Goal: Task Accomplishment & Management: Use online tool/utility

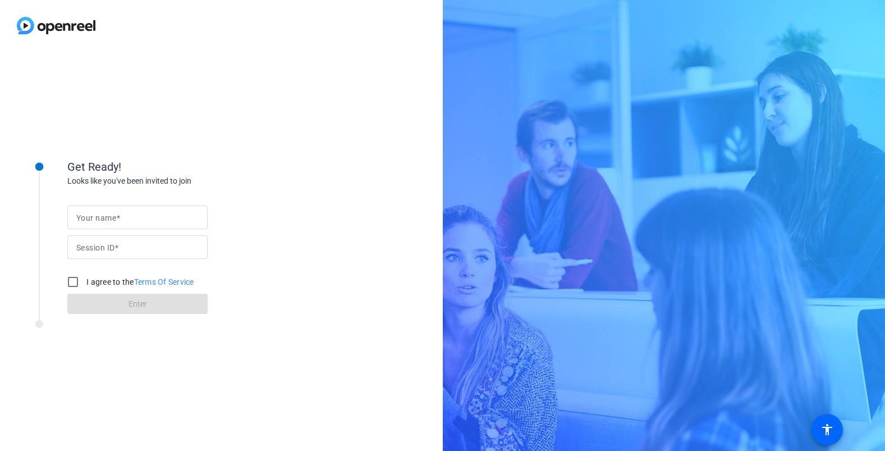
click at [80, 229] on div at bounding box center [137, 235] width 140 height 12
click at [85, 220] on mat-label "Your name" at bounding box center [96, 217] width 40 height 9
click at [85, 220] on input "Your name" at bounding box center [137, 217] width 122 height 13
type input "[PERSON_NAME]"
click at [89, 248] on mat-label "Session ID" at bounding box center [95, 247] width 38 height 9
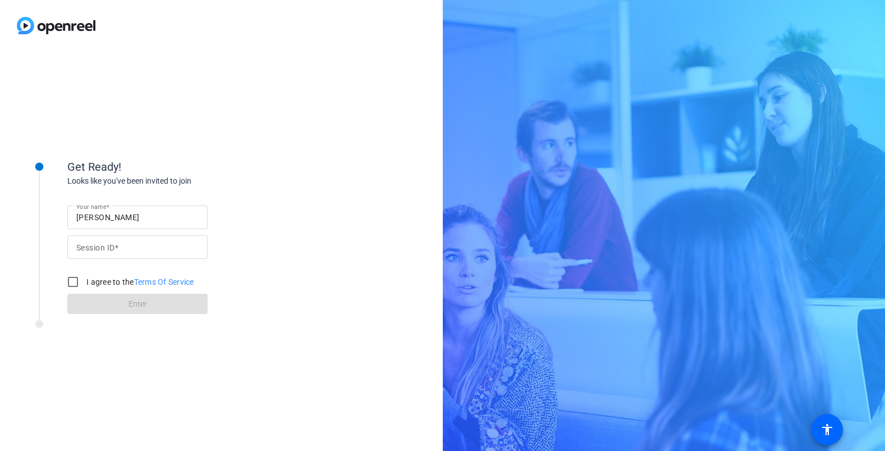
click at [89, 248] on input "Session ID" at bounding box center [137, 246] width 122 height 13
click at [194, 169] on div "Get Ready!" at bounding box center [179, 166] width 225 height 17
click at [109, 246] on mat-label "Session ID" at bounding box center [95, 247] width 38 height 9
click at [109, 246] on input "Session ID" at bounding box center [137, 246] width 122 height 13
paste input "QCnU"
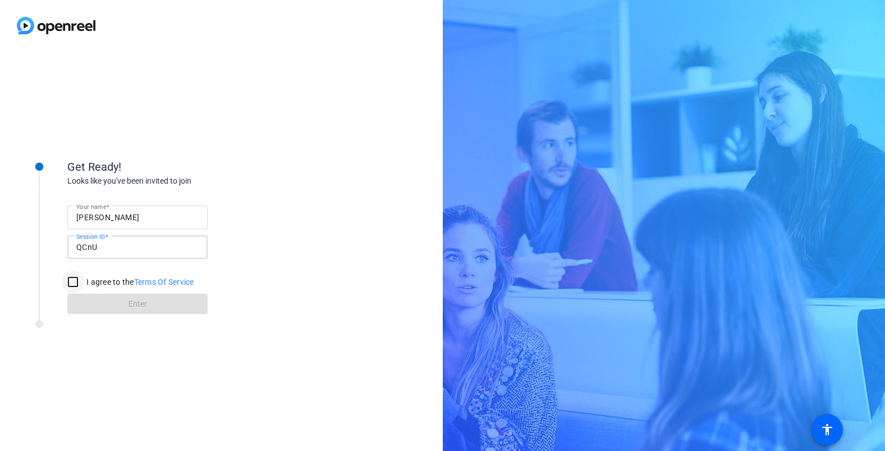
type input "QCnU"
click at [63, 275] on input "I agree to the Terms Of Service" at bounding box center [73, 282] width 22 height 22
checkbox input "true"
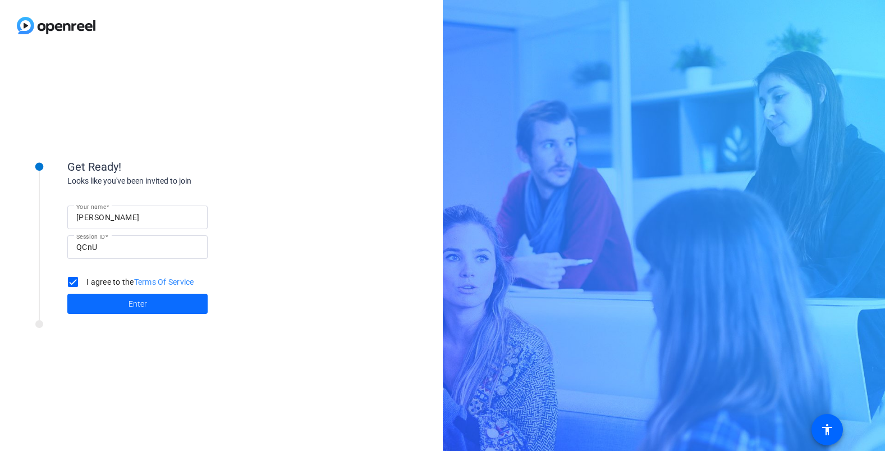
click at [104, 307] on span at bounding box center [137, 303] width 140 height 27
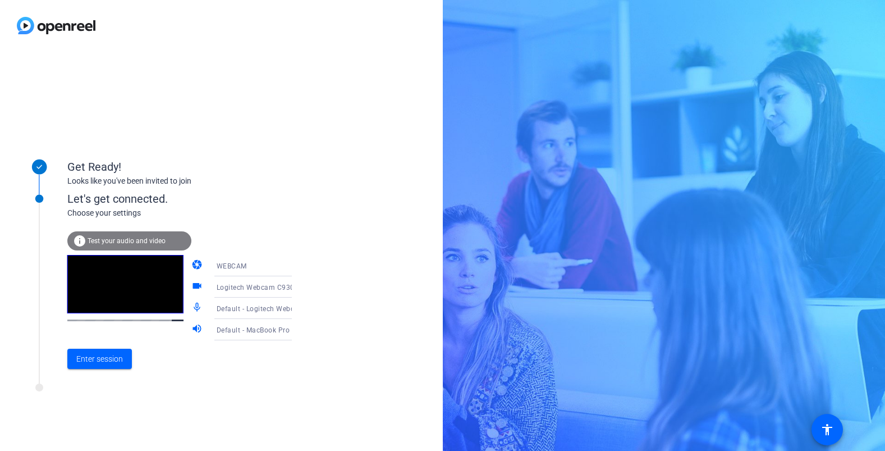
click at [85, 238] on mat-icon "info" at bounding box center [79, 240] width 13 height 13
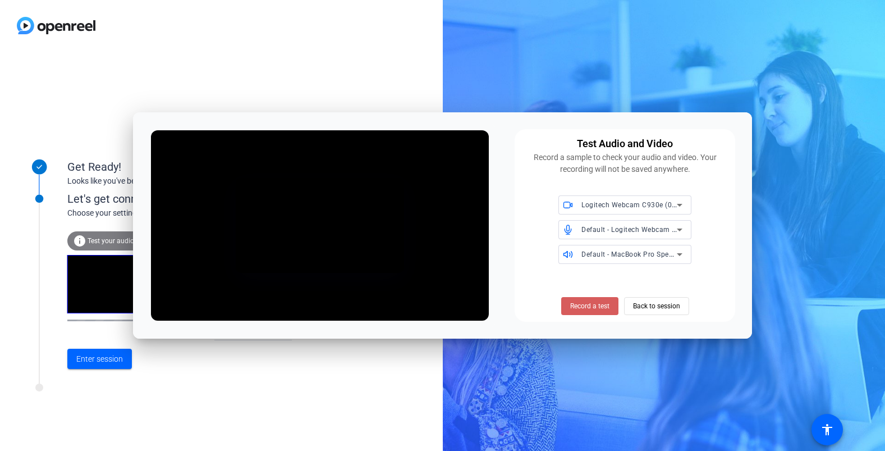
click at [607, 307] on span "Record a test" at bounding box center [589, 306] width 39 height 10
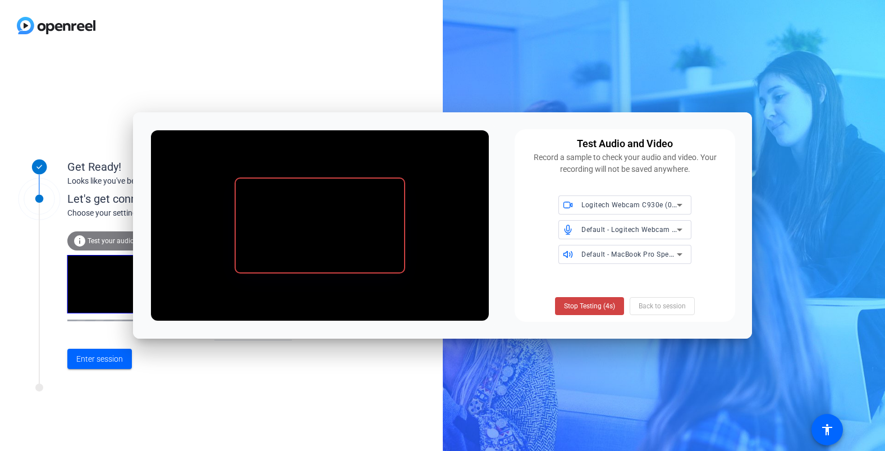
click at [594, 229] on span "Default - Logitech Webcam C930e (046d:0843)" at bounding box center [659, 229] width 154 height 9
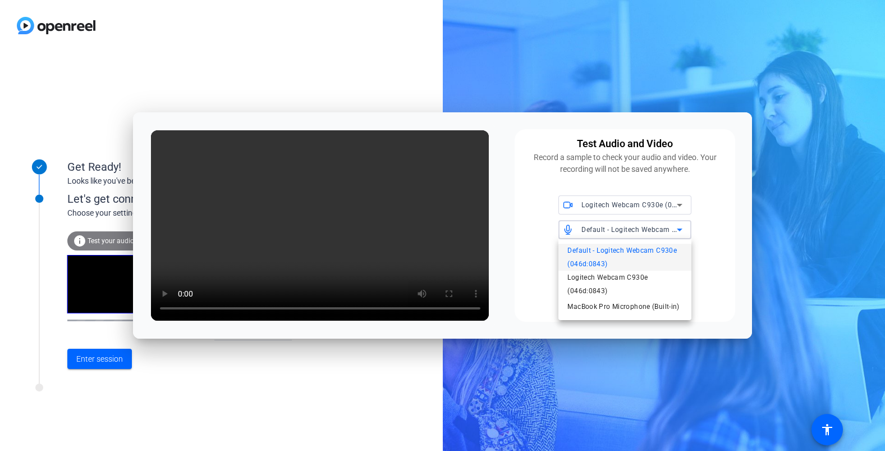
click at [593, 264] on span "Default - Logitech Webcam C930e (046d:0843)" at bounding box center [625, 257] width 115 height 27
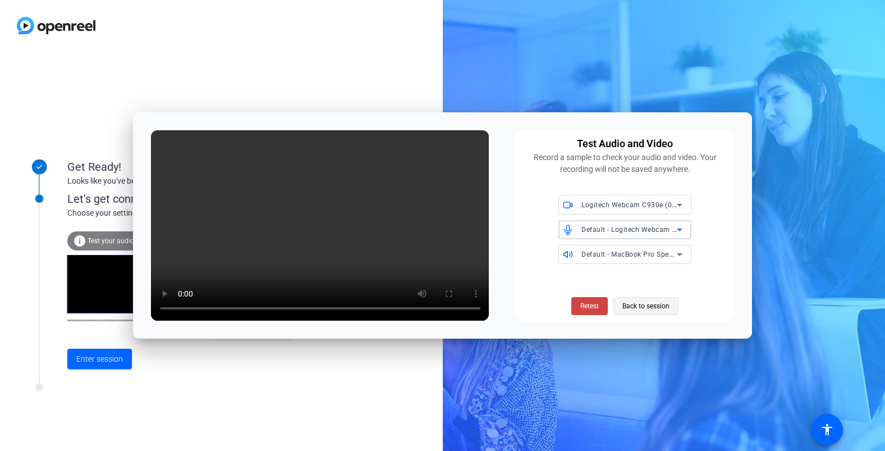
click at [642, 309] on span "Back to session" at bounding box center [646, 305] width 47 height 21
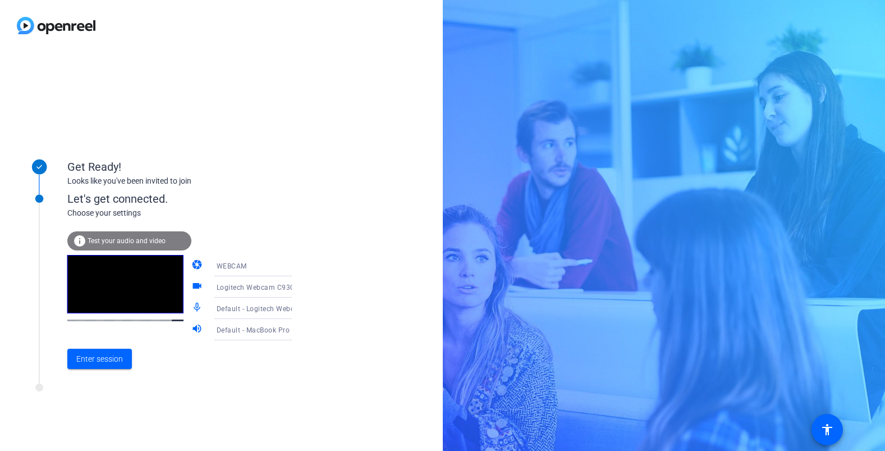
click at [241, 330] on span "Default - MacBook Pro Speakers (Built-in)" at bounding box center [284, 329] width 135 height 9
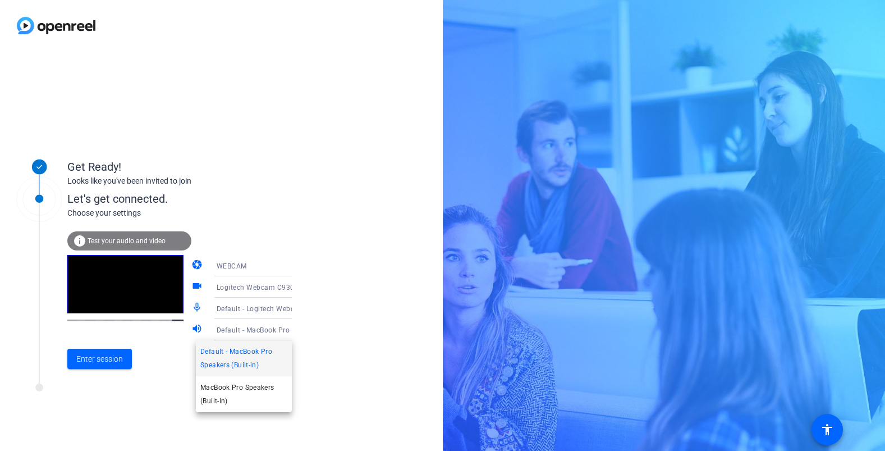
drag, startPoint x: 157, startPoint y: 373, endPoint x: 221, endPoint y: 330, distance: 77.7
click at [157, 373] on div at bounding box center [442, 225] width 885 height 451
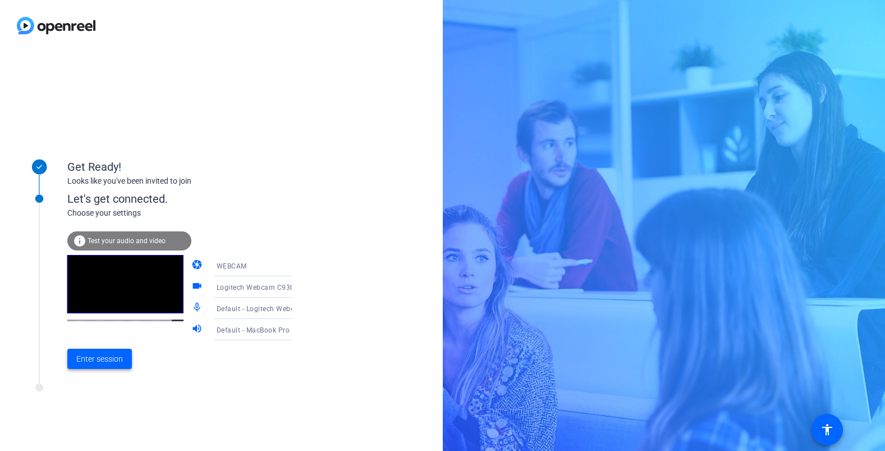
click at [97, 362] on span "Enter session" at bounding box center [99, 359] width 47 height 12
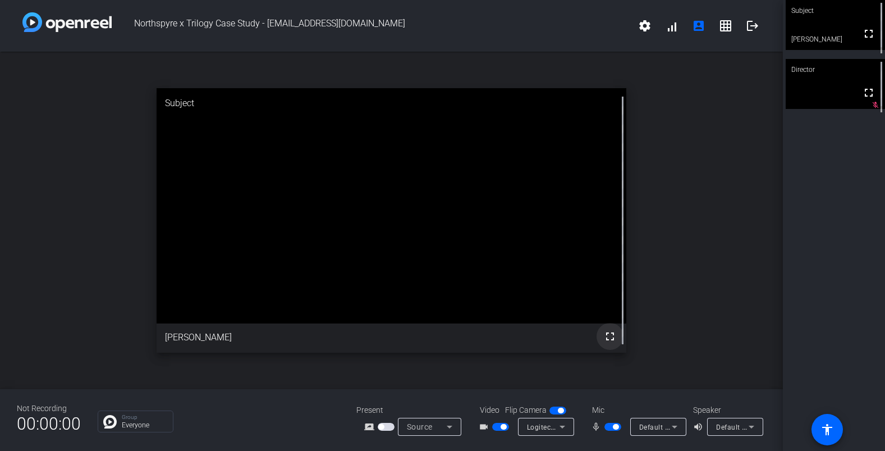
click at [610, 334] on mat-icon "fullscreen" at bounding box center [610, 336] width 13 height 13
click at [852, 23] on video at bounding box center [835, 25] width 99 height 50
click at [558, 429] on icon at bounding box center [562, 426] width 13 height 13
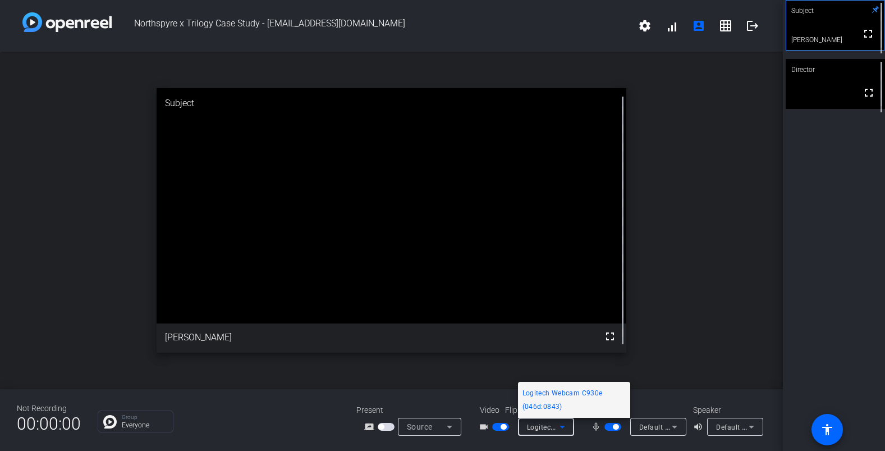
click at [501, 406] on div at bounding box center [442, 225] width 885 height 451
click at [558, 413] on span "button" at bounding box center [558, 410] width 17 height 8
click at [613, 426] on span "button" at bounding box center [616, 427] width 6 height 6
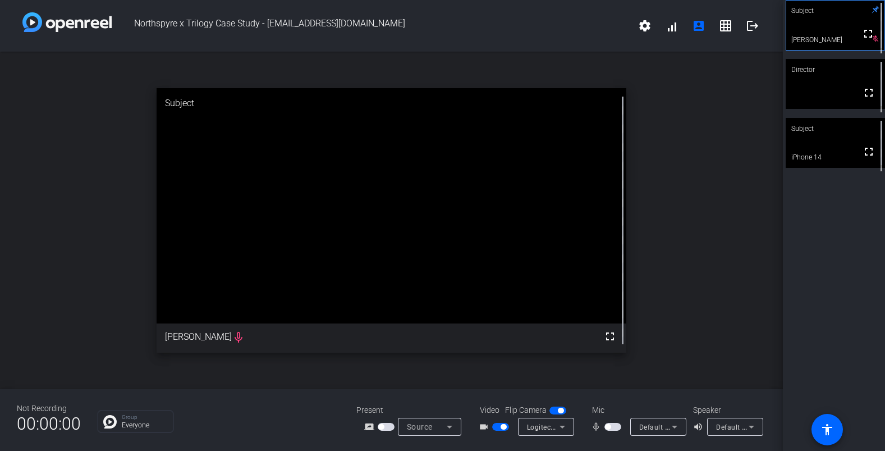
click at [567, 426] on icon at bounding box center [562, 426] width 13 height 13
drag, startPoint x: 474, startPoint y: 395, endPoint x: 495, endPoint y: 399, distance: 21.0
click at [474, 395] on div at bounding box center [442, 225] width 885 height 451
click at [488, 409] on span "Video" at bounding box center [490, 410] width 20 height 12
click at [727, 27] on mat-icon "grid_on" at bounding box center [725, 25] width 13 height 13
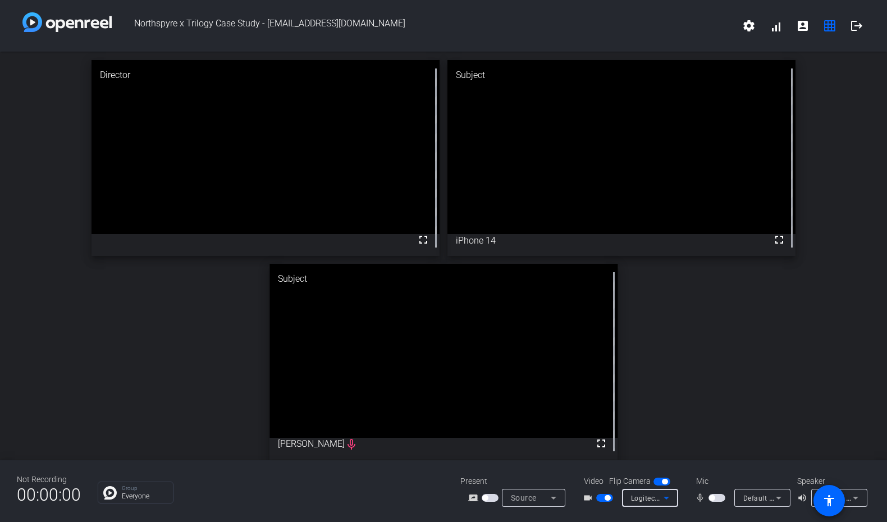
click at [673, 450] on icon at bounding box center [666, 497] width 13 height 13
click at [747, 22] on div at bounding box center [443, 261] width 887 height 522
click at [751, 28] on mat-icon "settings" at bounding box center [748, 25] width 13 height 13
click at [777, 30] on div at bounding box center [443, 261] width 887 height 522
click at [805, 29] on mat-icon "account_box" at bounding box center [802, 25] width 13 height 13
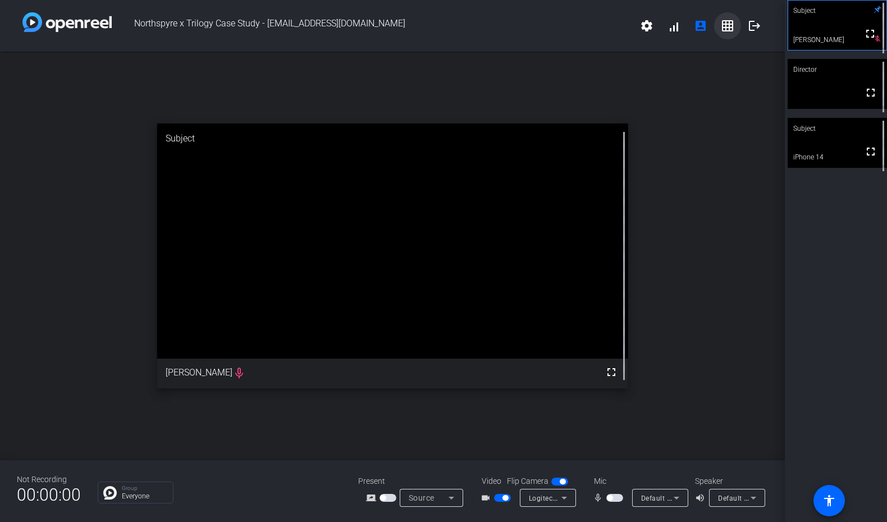
click at [732, 27] on mat-icon "grid_on" at bounding box center [727, 25] width 13 height 13
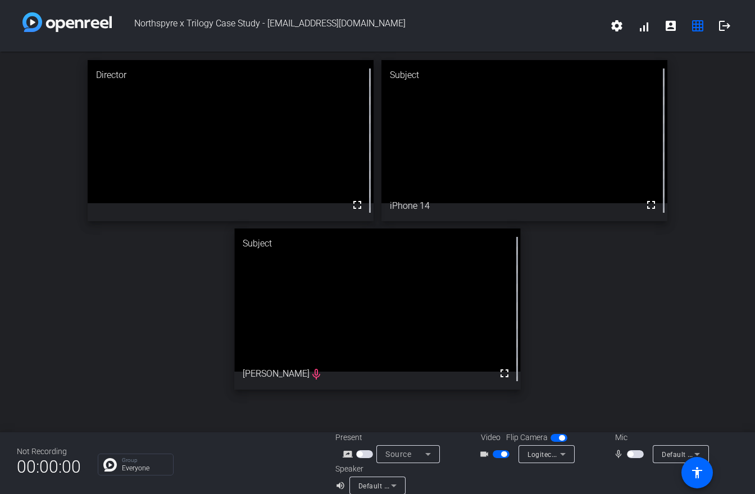
drag, startPoint x: 422, startPoint y: 341, endPoint x: 410, endPoint y: 336, distance: 12.8
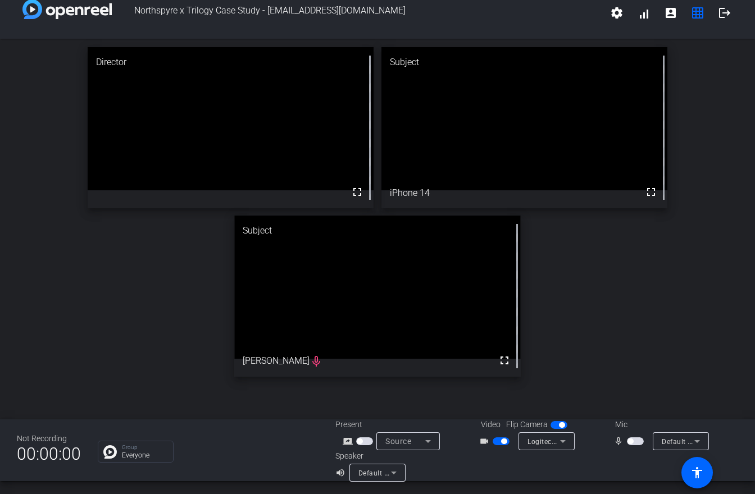
drag, startPoint x: 383, startPoint y: 312, endPoint x: 383, endPoint y: 317, distance: 5.6
click at [448, 330] on video at bounding box center [377, 287] width 286 height 143
click at [565, 444] on icon at bounding box center [562, 441] width 13 height 13
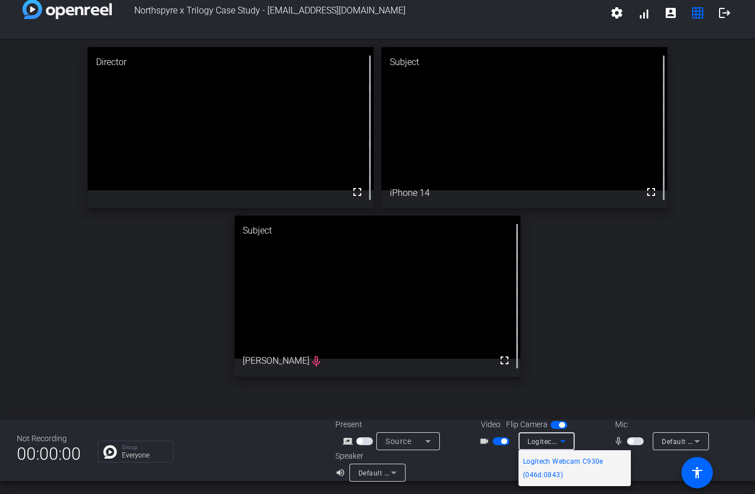
click at [453, 450] on div at bounding box center [377, 247] width 755 height 494
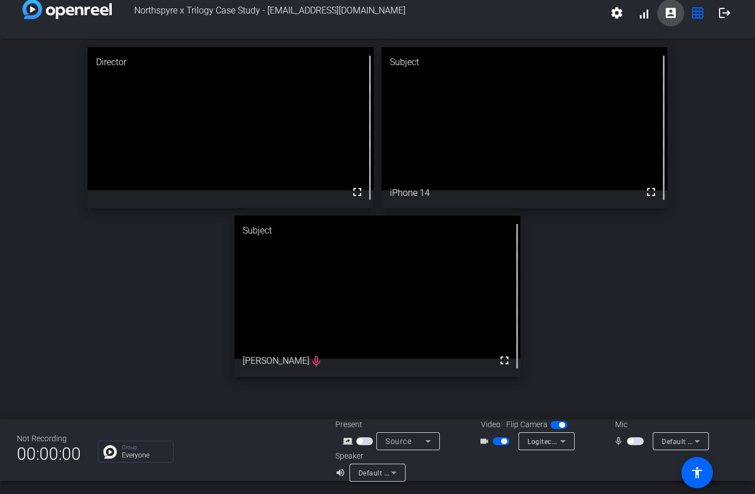
click at [673, 13] on mat-icon "account_box" at bounding box center [670, 12] width 13 height 13
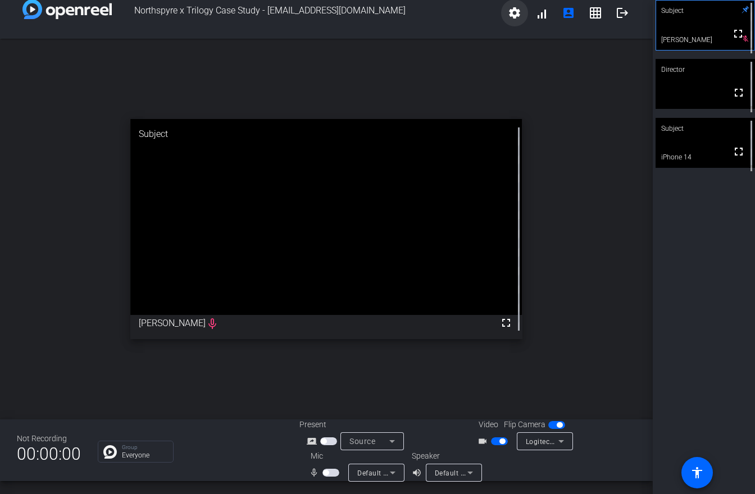
click at [514, 8] on mat-icon "settings" at bounding box center [514, 12] width 13 height 13
click at [540, 12] on div at bounding box center [377, 247] width 755 height 494
click at [541, 13] on span at bounding box center [541, 13] width 27 height 27
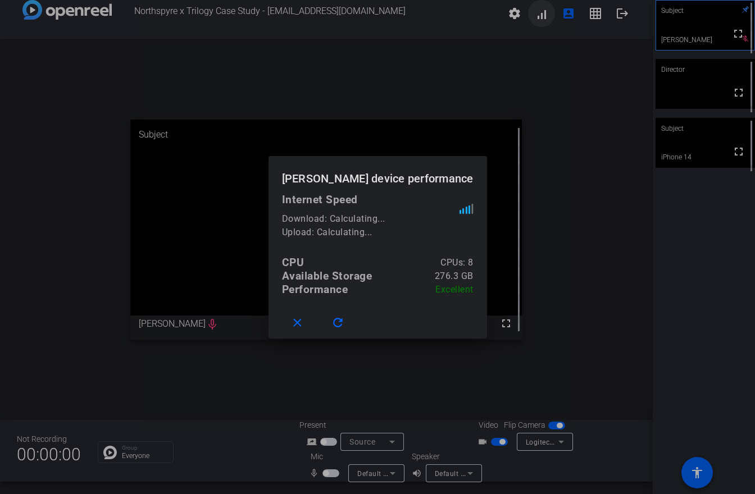
click at [541, 13] on div at bounding box center [377, 247] width 755 height 494
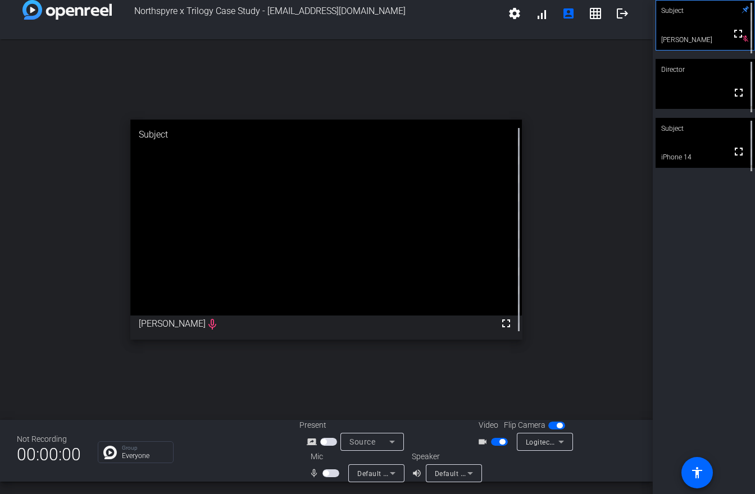
scroll to position [13, 0]
drag, startPoint x: 720, startPoint y: 200, endPoint x: 714, endPoint y: 193, distance: 8.8
click at [720, 200] on div "Subject fullscreen [PERSON_NAME] Director fullscreen Subject fullscreen iPhone …" at bounding box center [703, 247] width 102 height 494
click at [592, 11] on mat-icon "grid_on" at bounding box center [594, 12] width 13 height 13
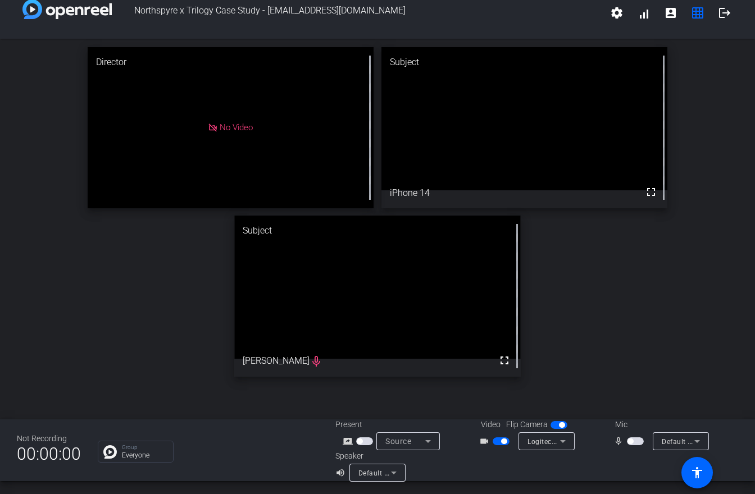
click at [503, 442] on span "button" at bounding box center [504, 442] width 6 height 6
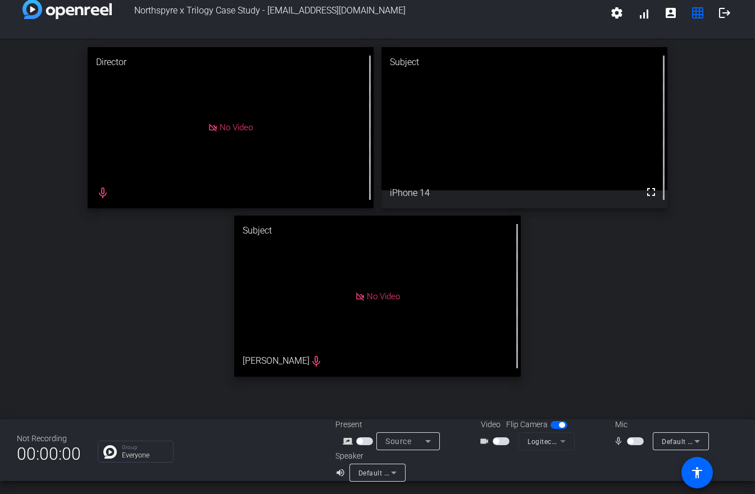
click at [494, 441] on span "button" at bounding box center [496, 442] width 6 height 6
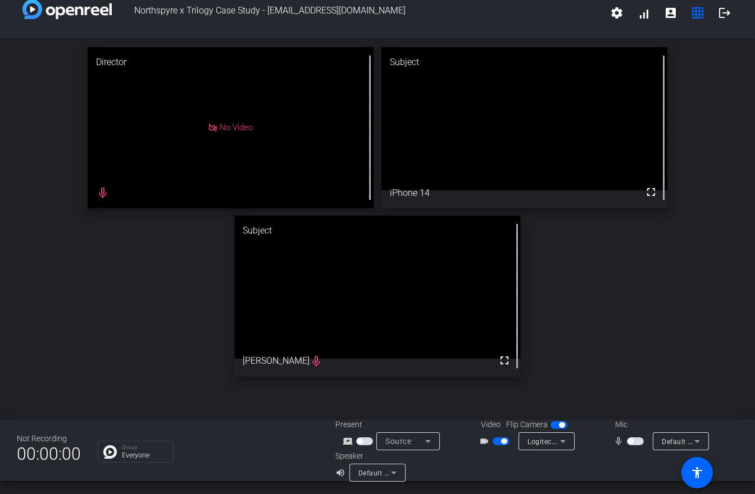
click at [631, 444] on span "button" at bounding box center [630, 442] width 6 height 6
click at [636, 440] on span "button" at bounding box center [638, 442] width 6 height 6
click at [636, 440] on span "button" at bounding box center [635, 441] width 17 height 8
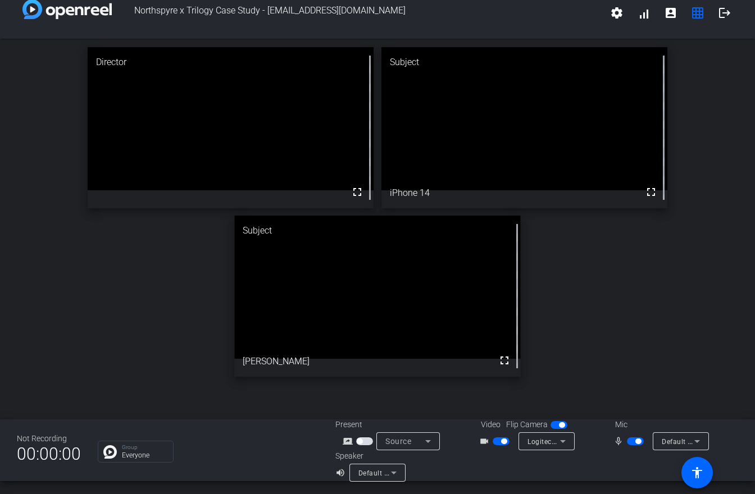
click at [633, 441] on span "button" at bounding box center [635, 441] width 17 height 8
click at [500, 444] on span "button" at bounding box center [500, 441] width 17 height 8
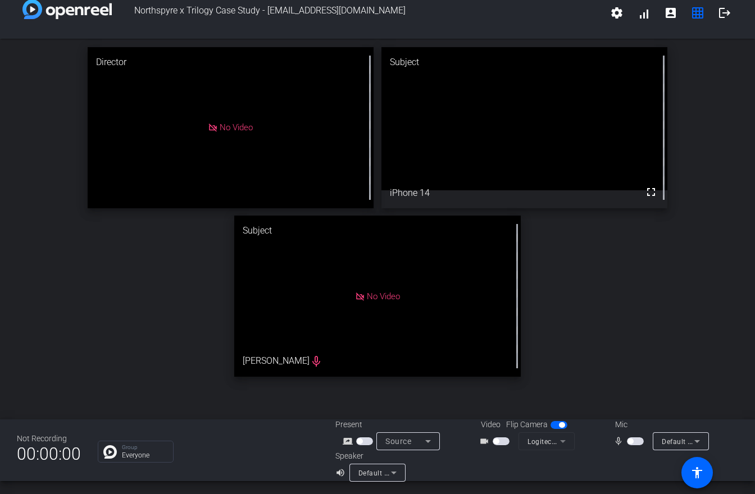
click at [495, 440] on span "button" at bounding box center [496, 442] width 6 height 6
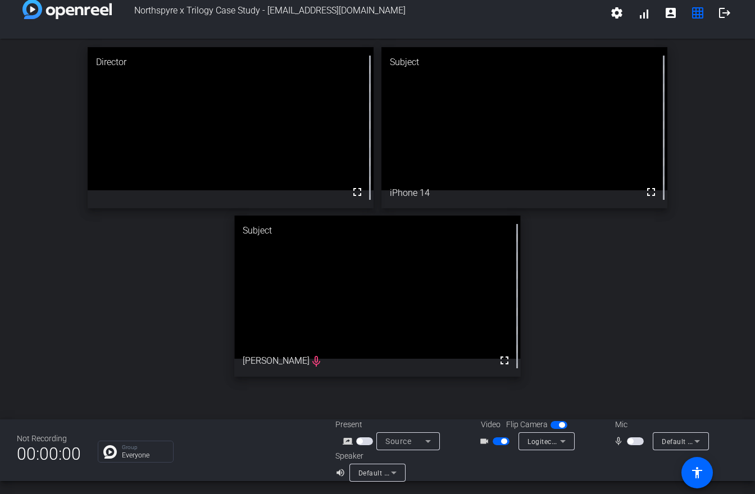
click at [634, 439] on span "button" at bounding box center [635, 441] width 17 height 8
